Goal: Task Accomplishment & Management: Manage account settings

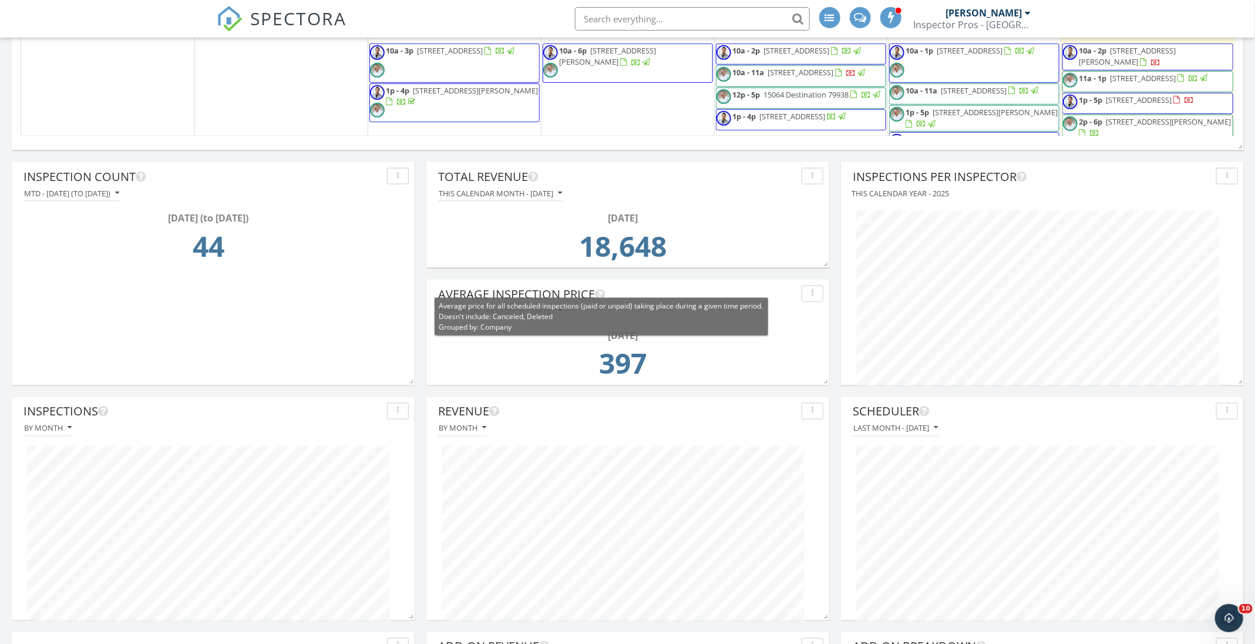
scroll to position [892, 0]
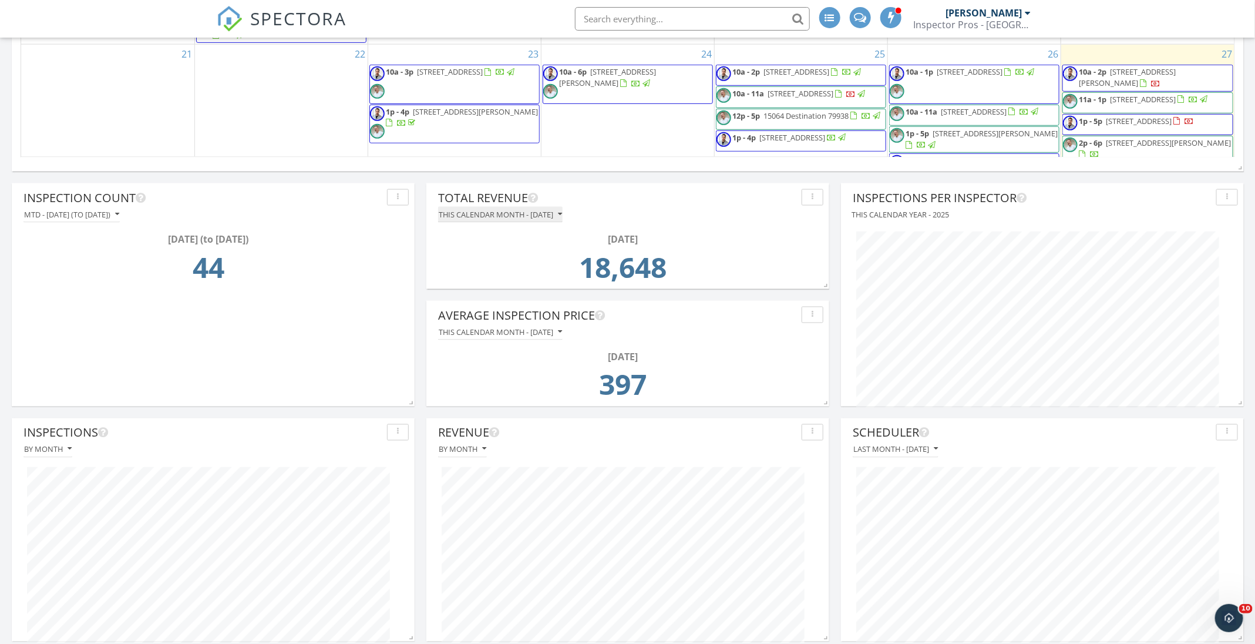
click at [562, 217] on icon "button" at bounding box center [560, 214] width 4 height 8
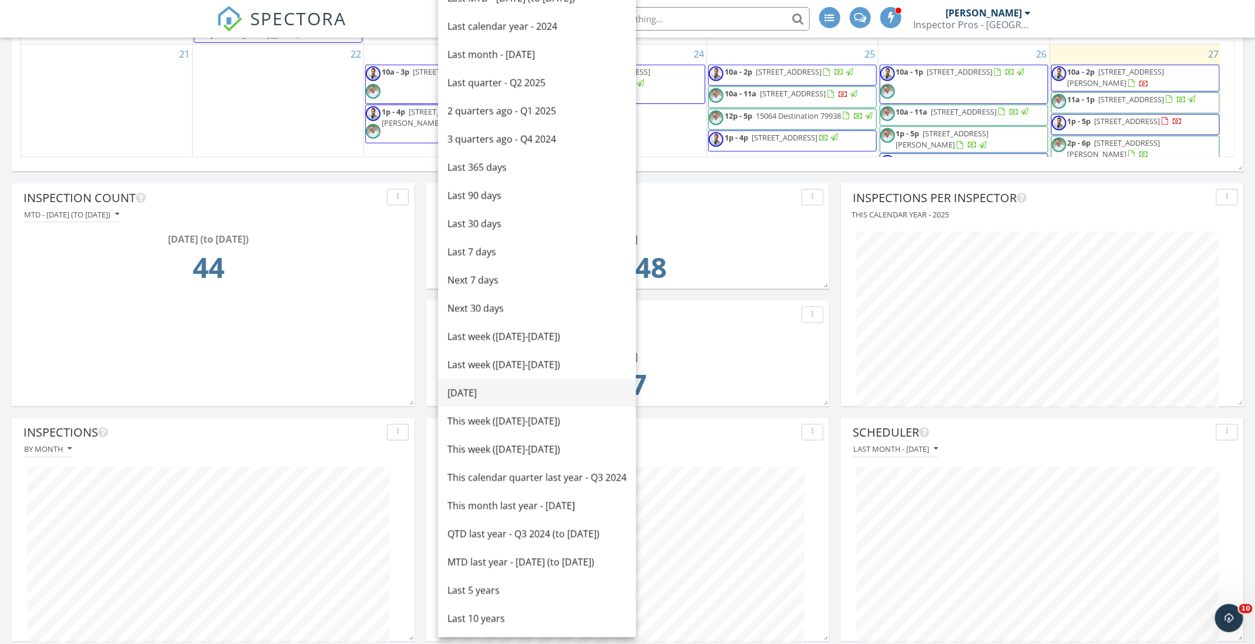
scroll to position [363, 0]
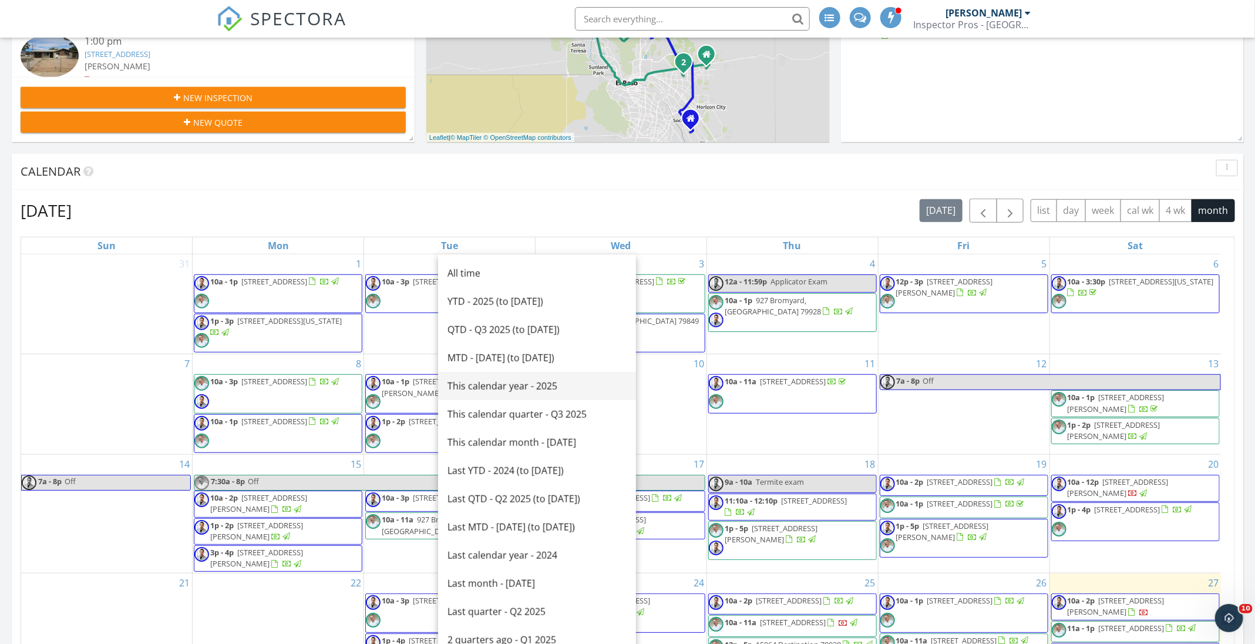
click at [554, 386] on div "This calendar year - 2025" at bounding box center [537, 386] width 179 height 14
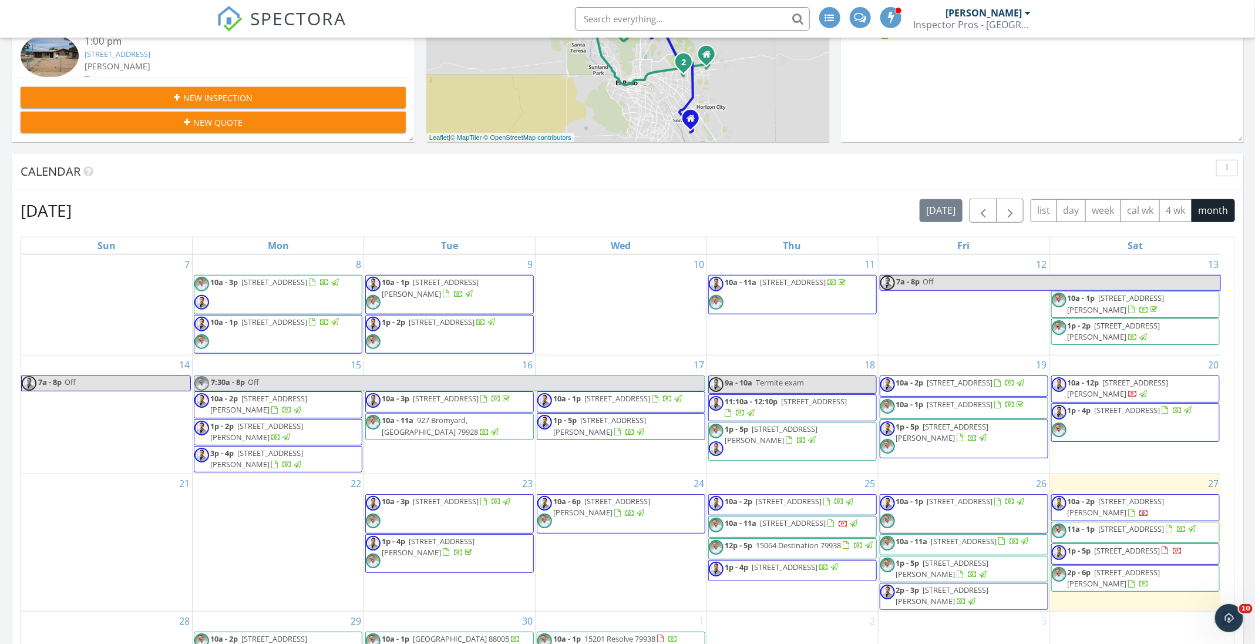
scroll to position [892, 0]
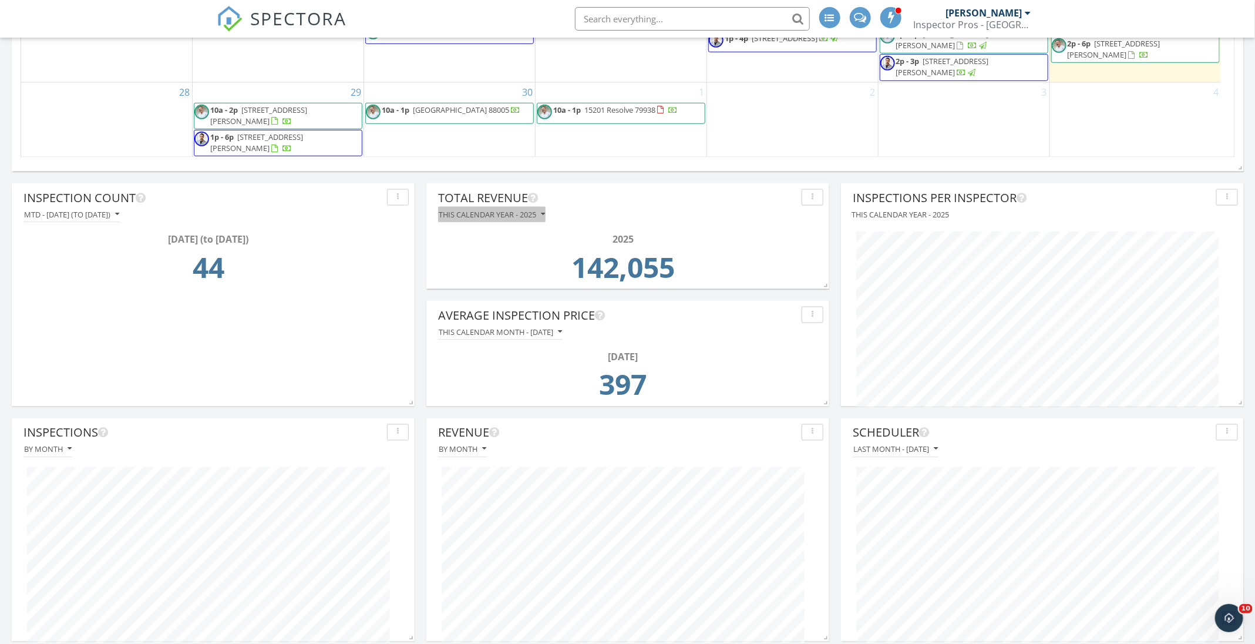
click at [524, 210] on div "This calendar year - 2025" at bounding box center [492, 214] width 106 height 8
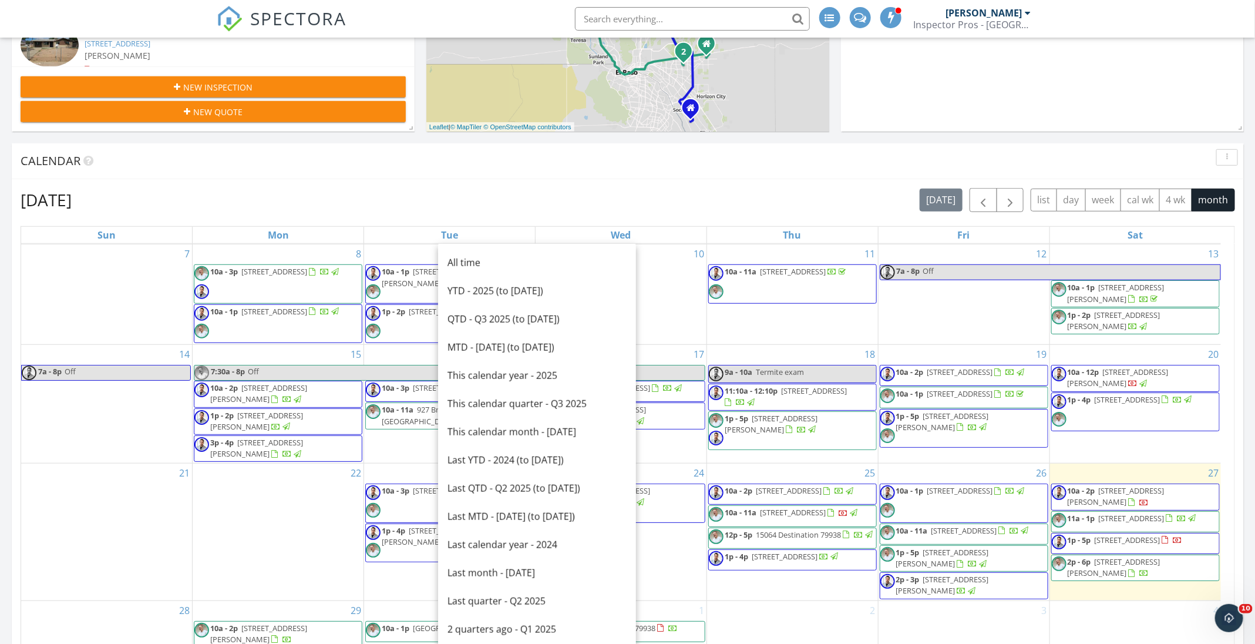
scroll to position [451, 0]
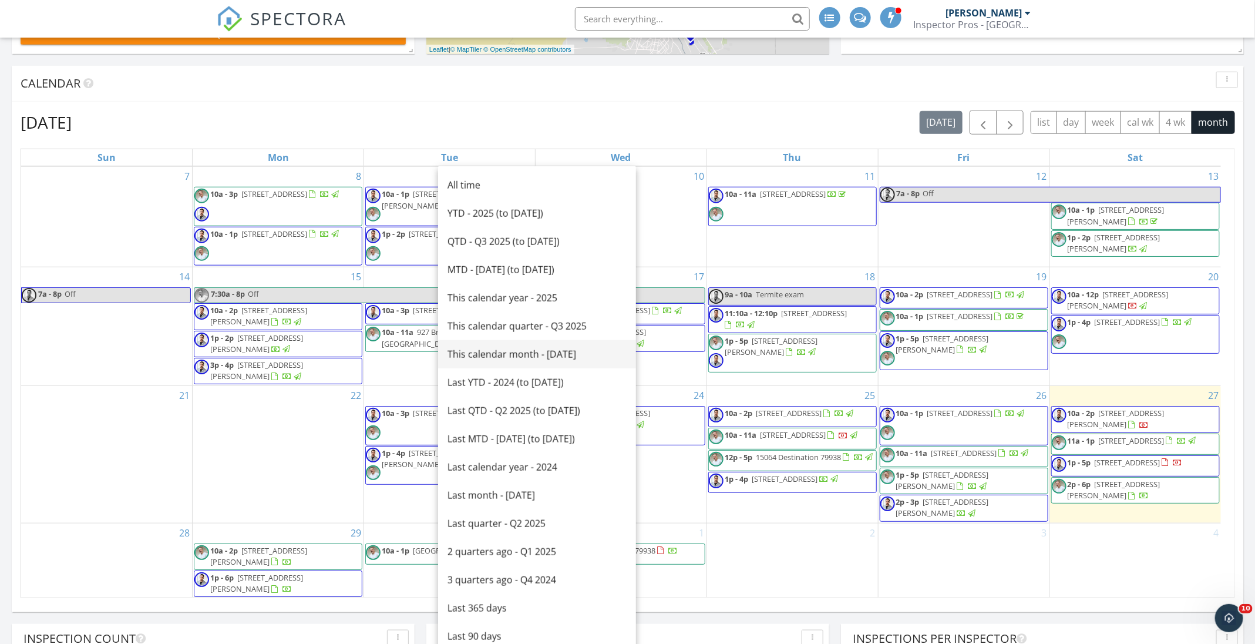
click at [546, 349] on div "This calendar month - September 2025" at bounding box center [537, 354] width 179 height 14
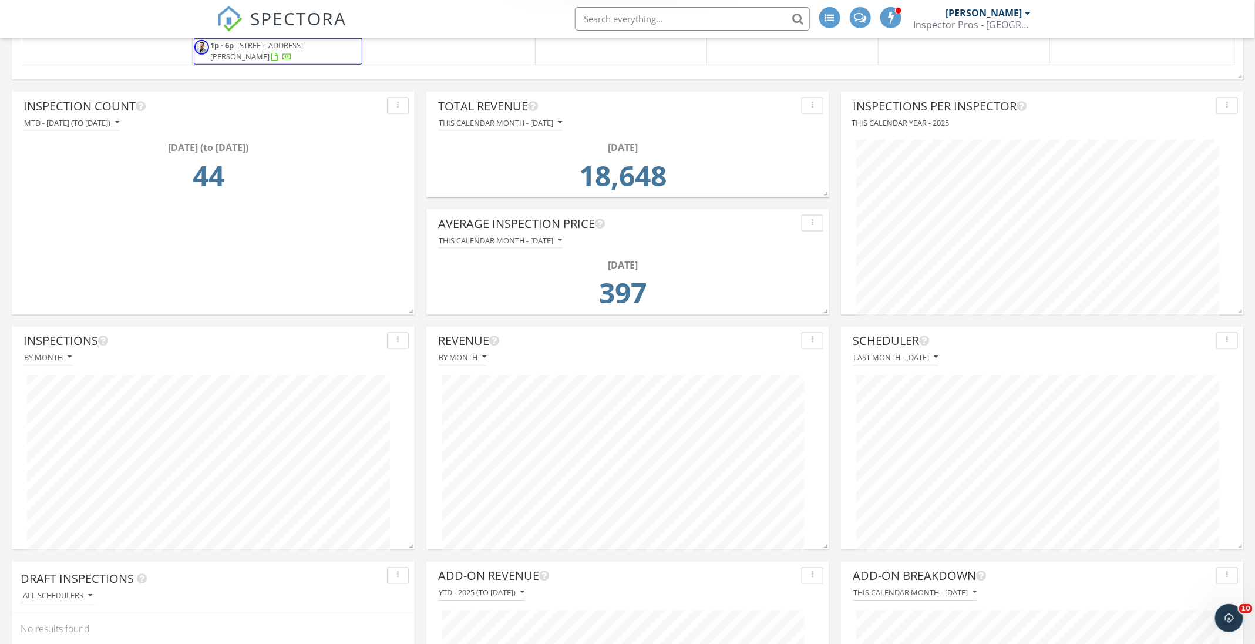
scroll to position [980, 0]
click at [830, 325] on div "Today All Inspectors 10:00 am 5828 Sturgeon, El Paso, TX 79924 John Raley 36 mi…" at bounding box center [627, 104] width 1255 height 1862
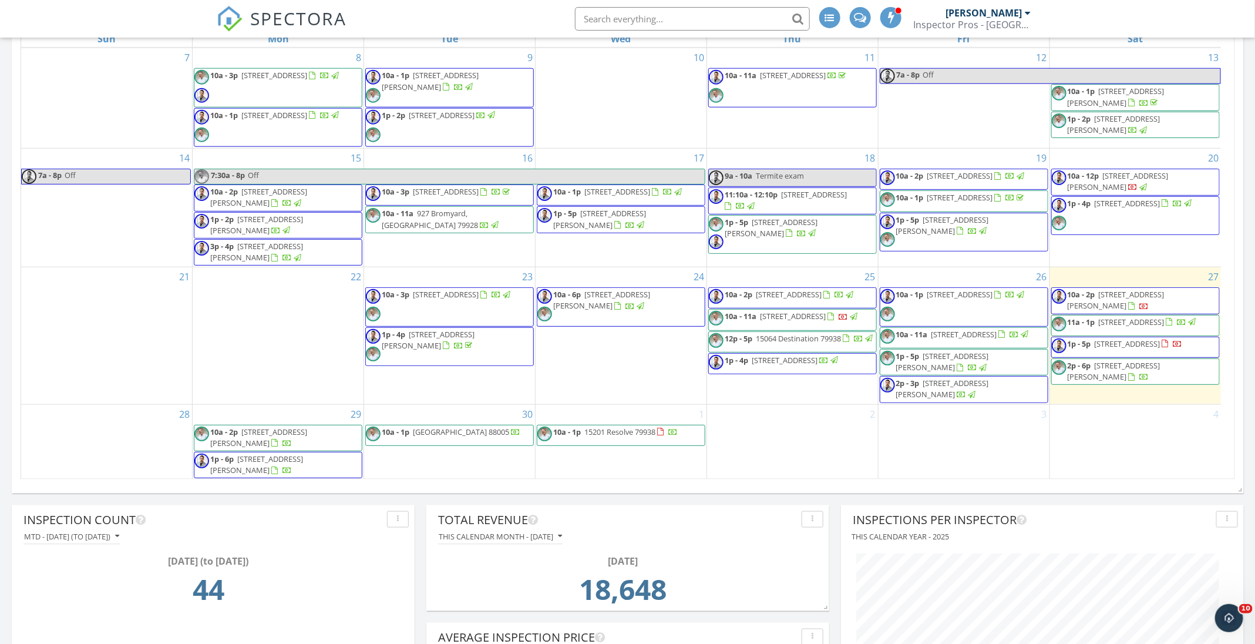
scroll to position [627, 0]
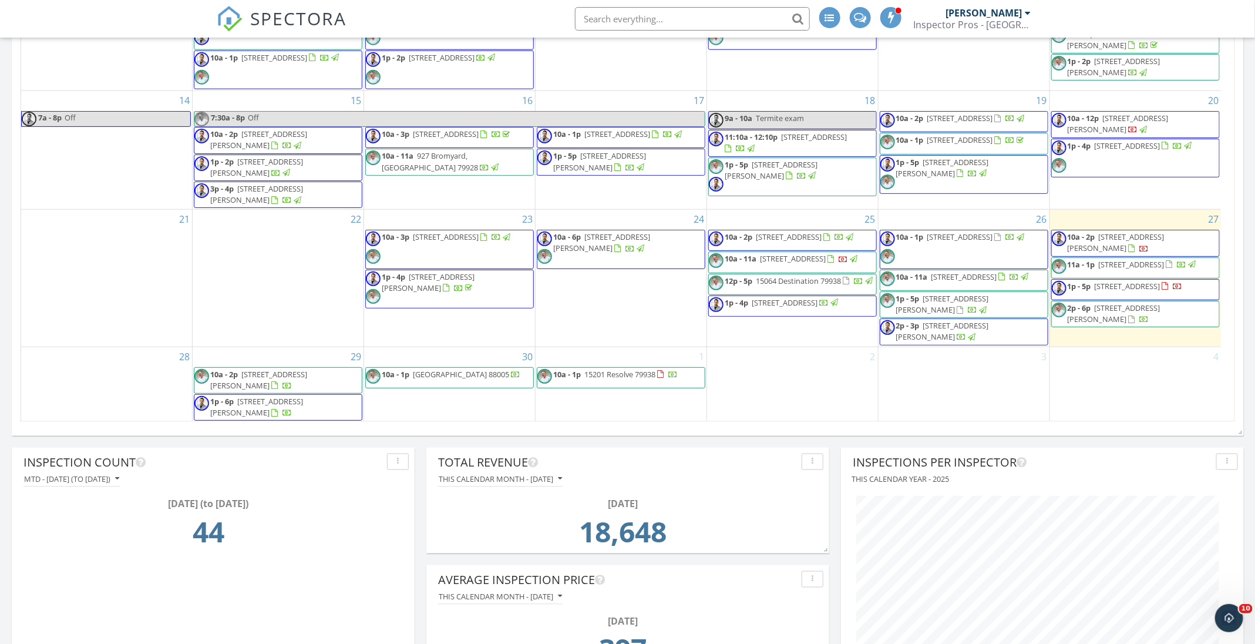
click at [1131, 231] on span "[STREET_ADDRESS][PERSON_NAME]" at bounding box center [1116, 242] width 97 height 22
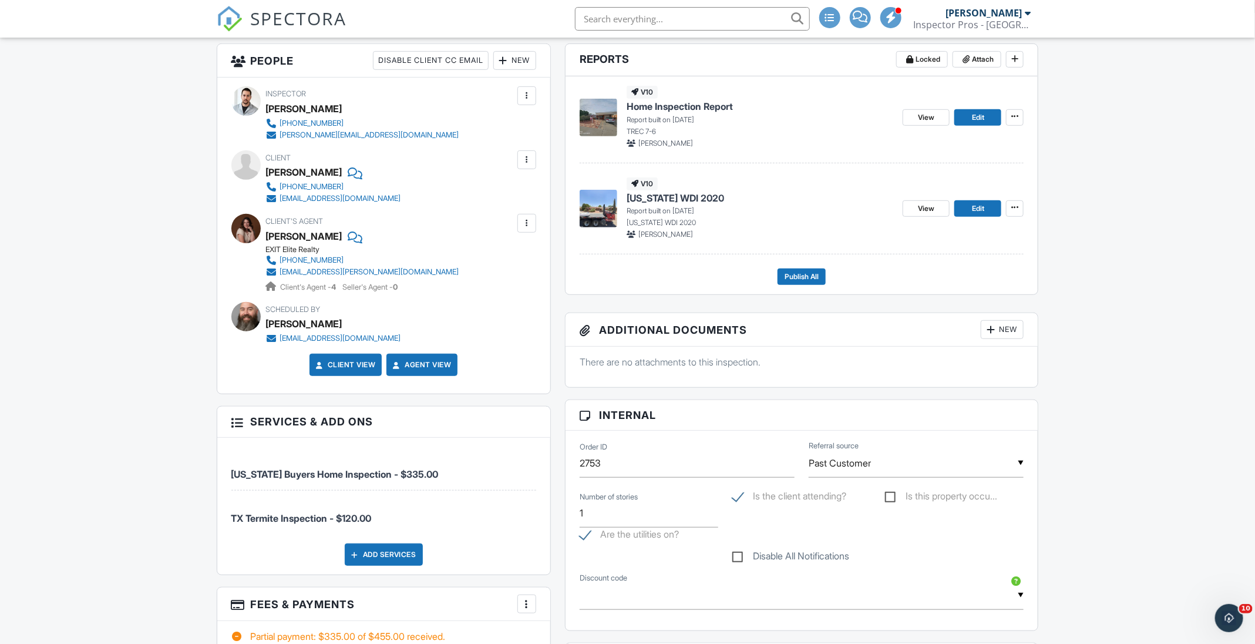
scroll to position [321, 0]
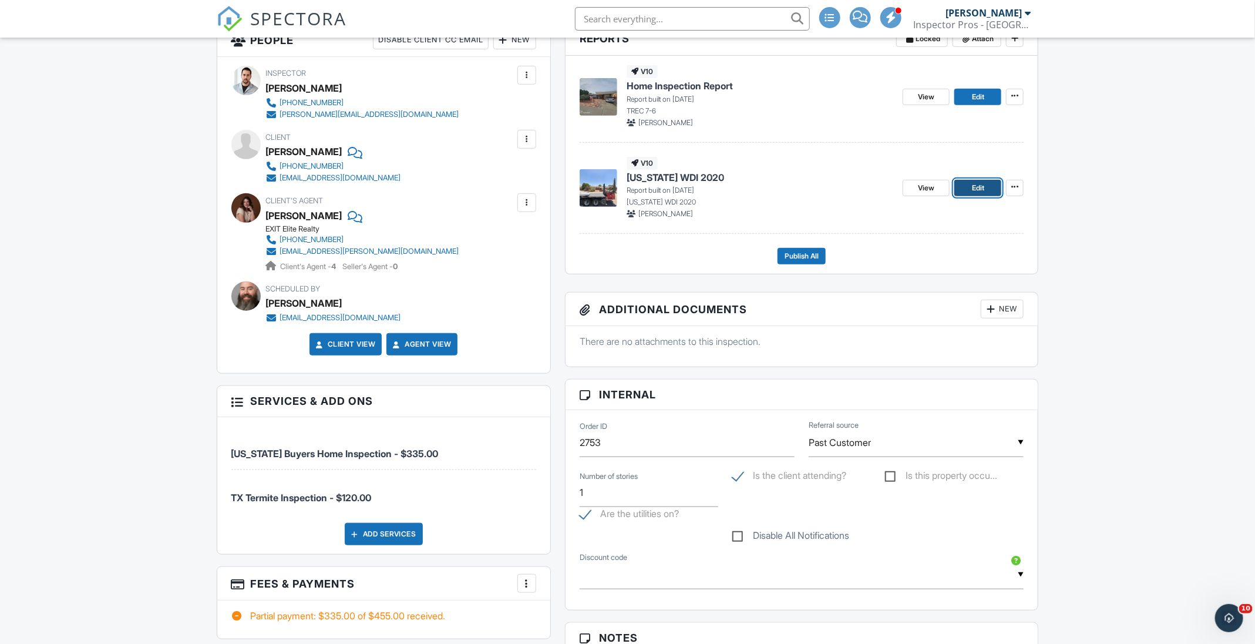
click at [973, 192] on span "Edit" at bounding box center [978, 188] width 12 height 12
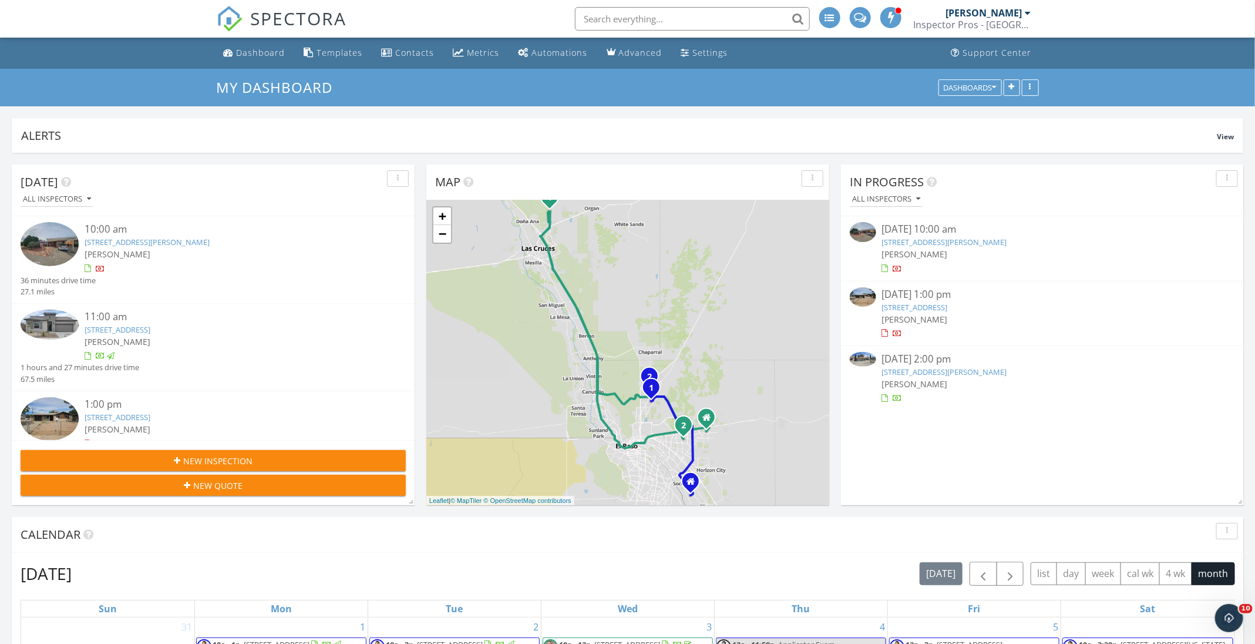
scroll to position [223, 402]
click at [948, 310] on link "[STREET_ADDRESS]" at bounding box center [915, 307] width 66 height 11
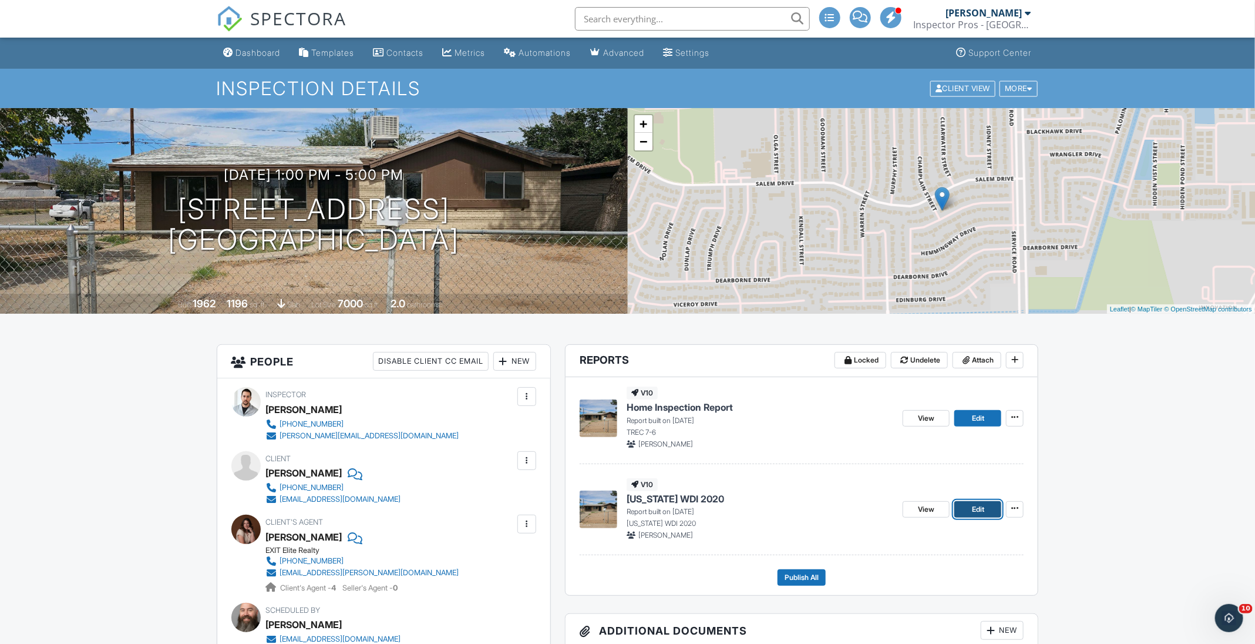
click at [980, 509] on span "Edit" at bounding box center [978, 509] width 12 height 12
